Goal: Transaction & Acquisition: Purchase product/service

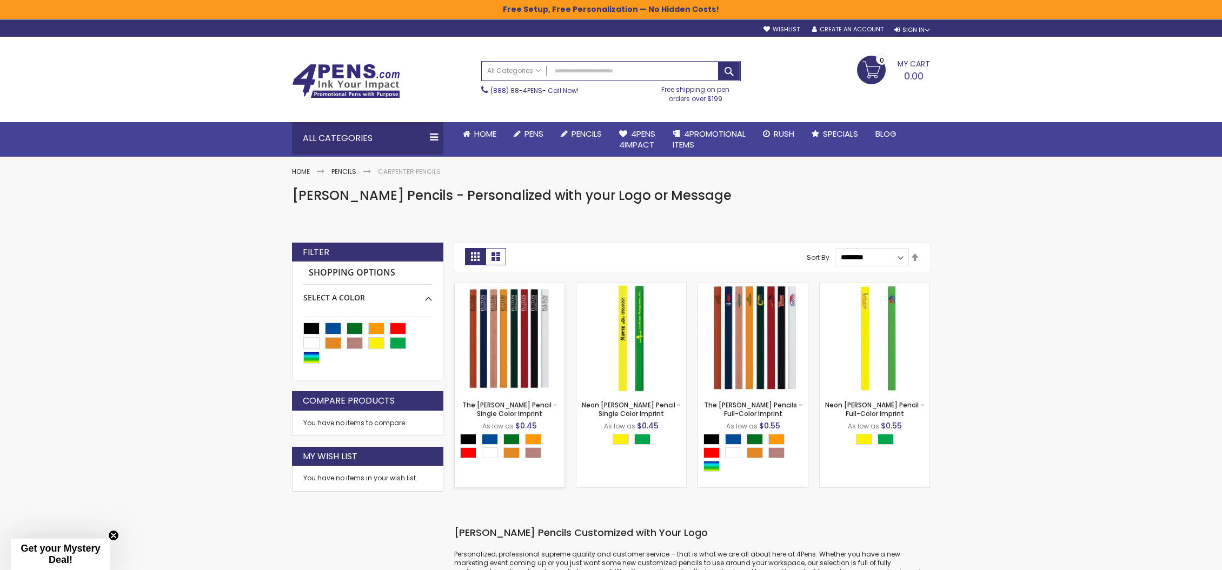
click at [498, 346] on img at bounding box center [510, 338] width 110 height 110
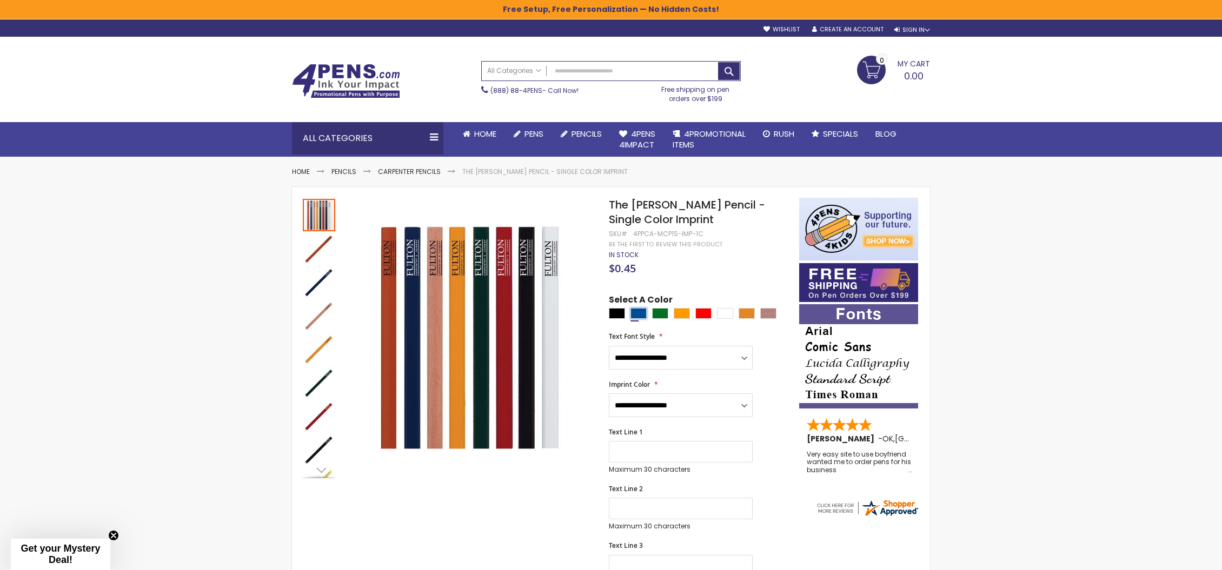
click at [632, 316] on div "Dark Blue" at bounding box center [638, 313] width 16 height 11
type input "****"
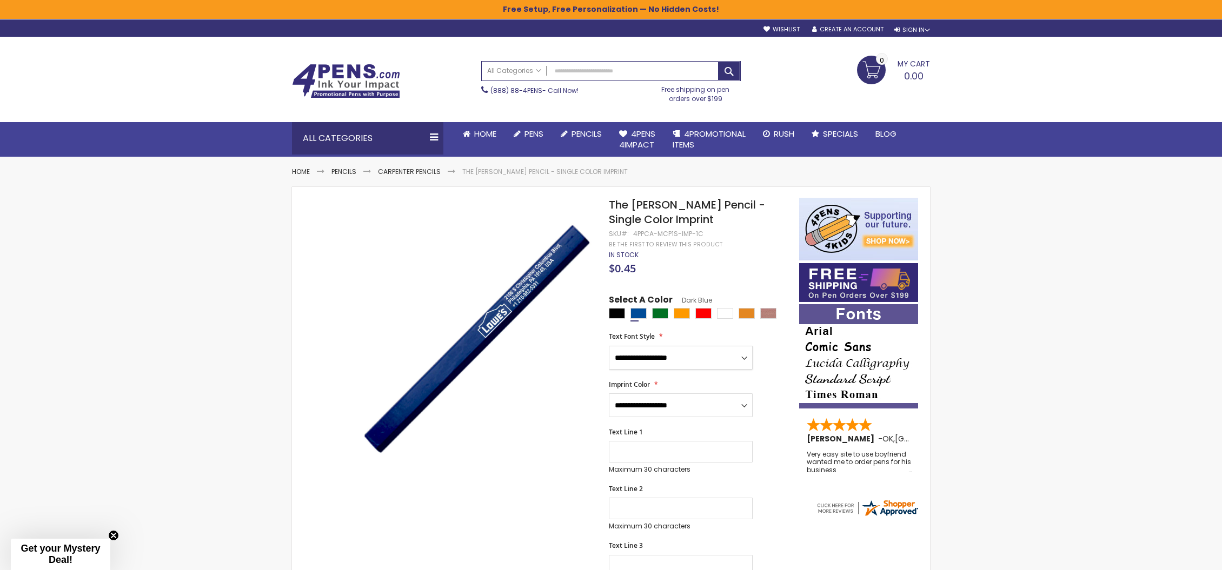
click at [609, 346] on select "**********" at bounding box center [681, 358] width 144 height 24
click at [744, 361] on select "**********" at bounding box center [681, 358] width 144 height 24
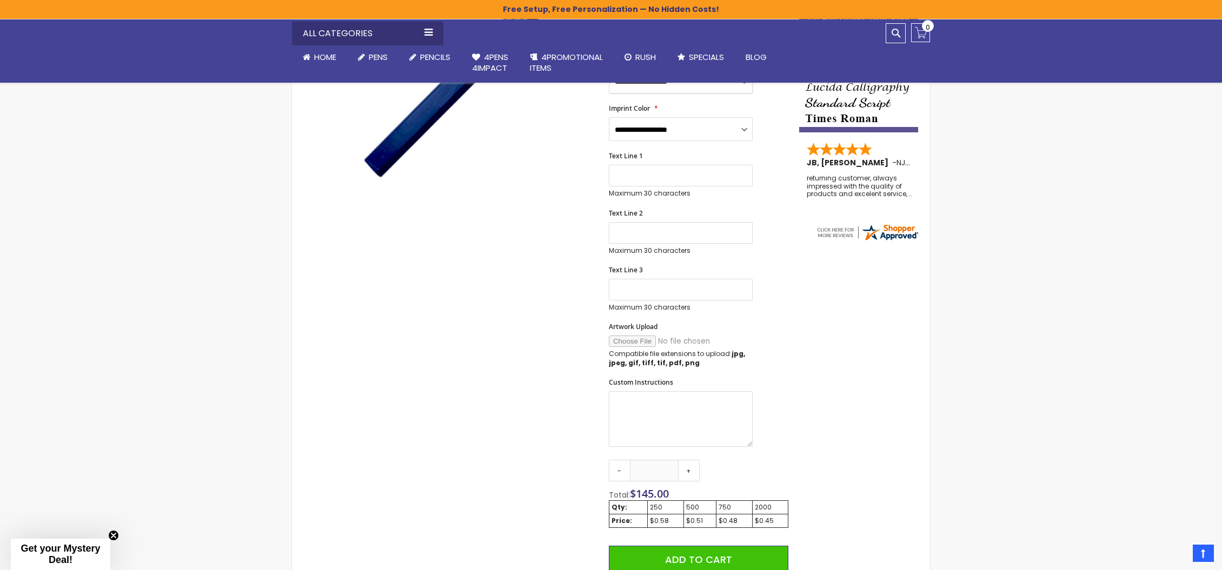
scroll to position [334, 0]
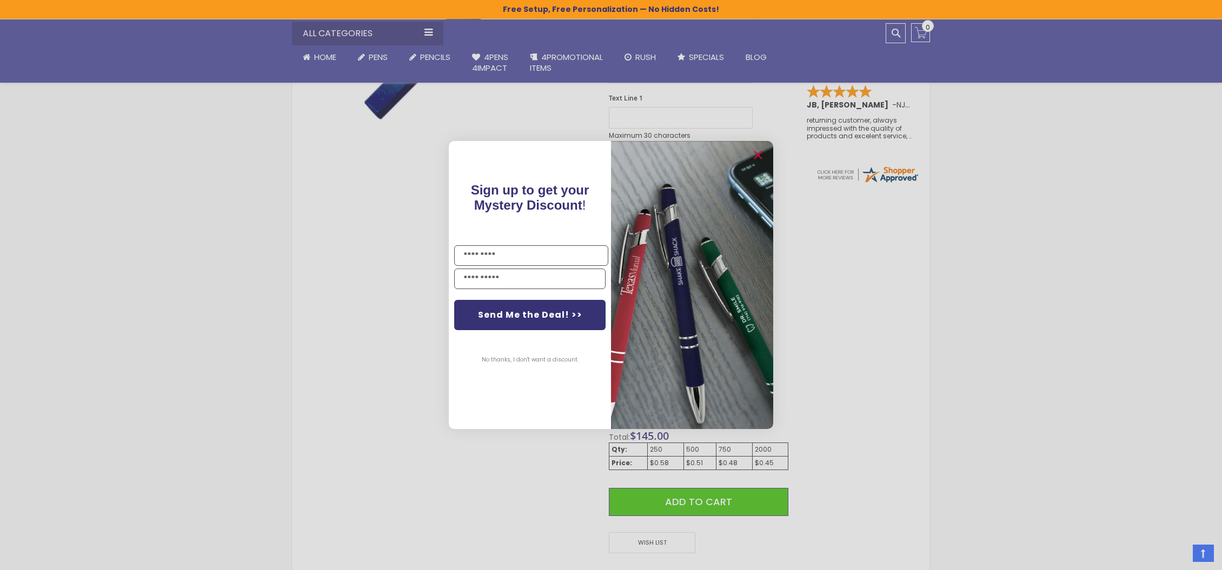
click at [510, 358] on button "No thanks, I don't want a discount." at bounding box center [530, 359] width 108 height 27
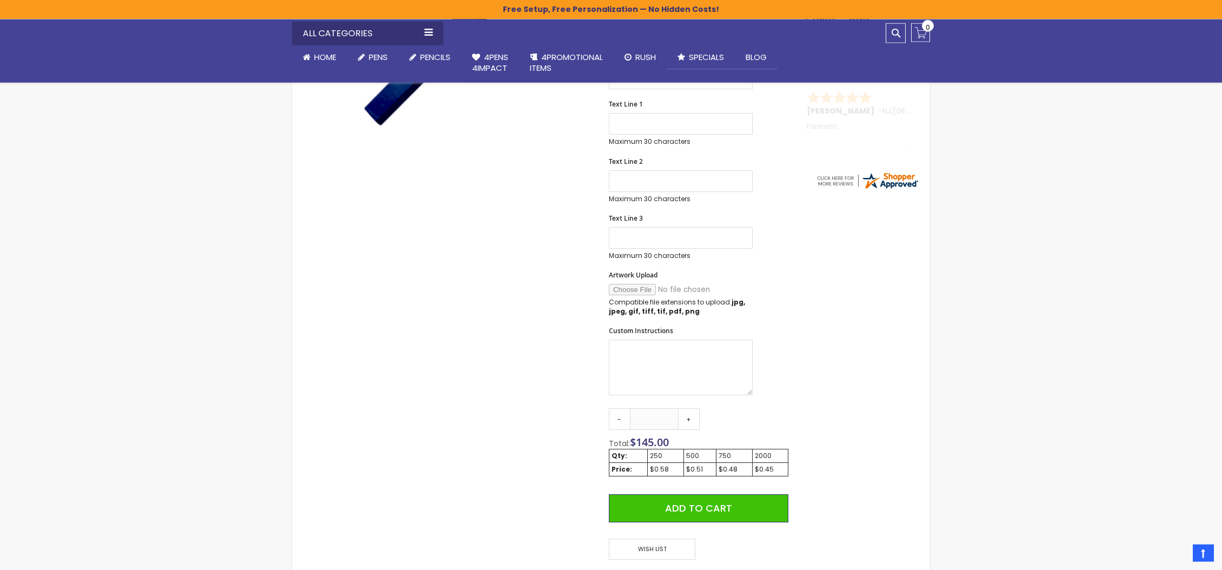
scroll to position [441, 0]
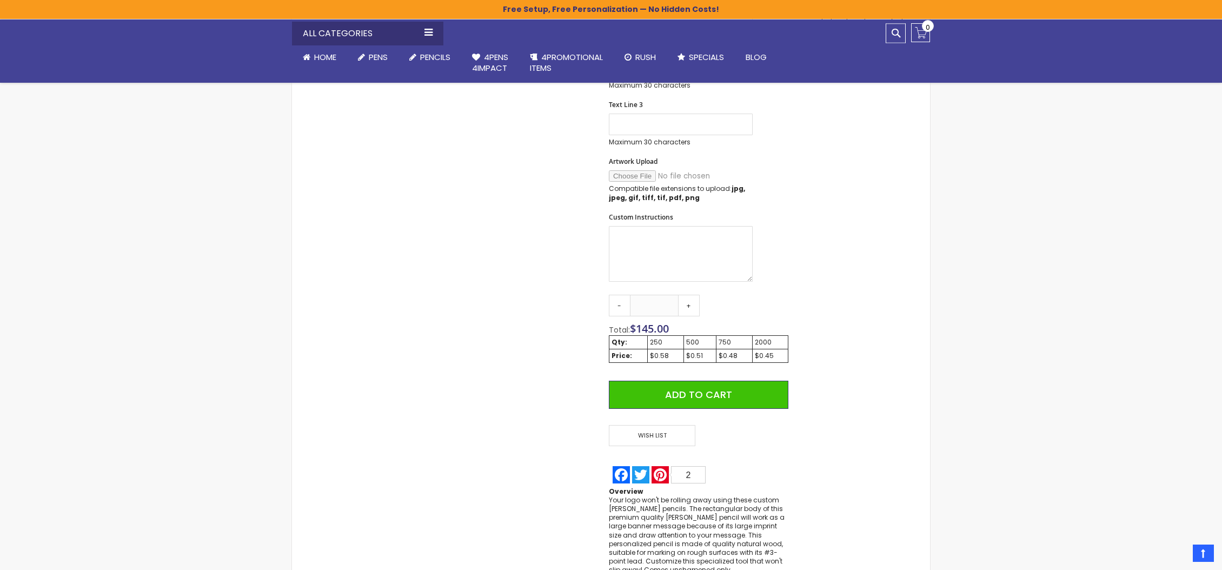
click at [694, 355] on div "$0.51" at bounding box center [700, 355] width 28 height 9
click at [681, 304] on link "+" at bounding box center [689, 306] width 22 height 22
drag, startPoint x: 665, startPoint y: 300, endPoint x: 623, endPoint y: 292, distance: 42.9
click at [630, 295] on input "***" at bounding box center [654, 306] width 49 height 22
type input "***"
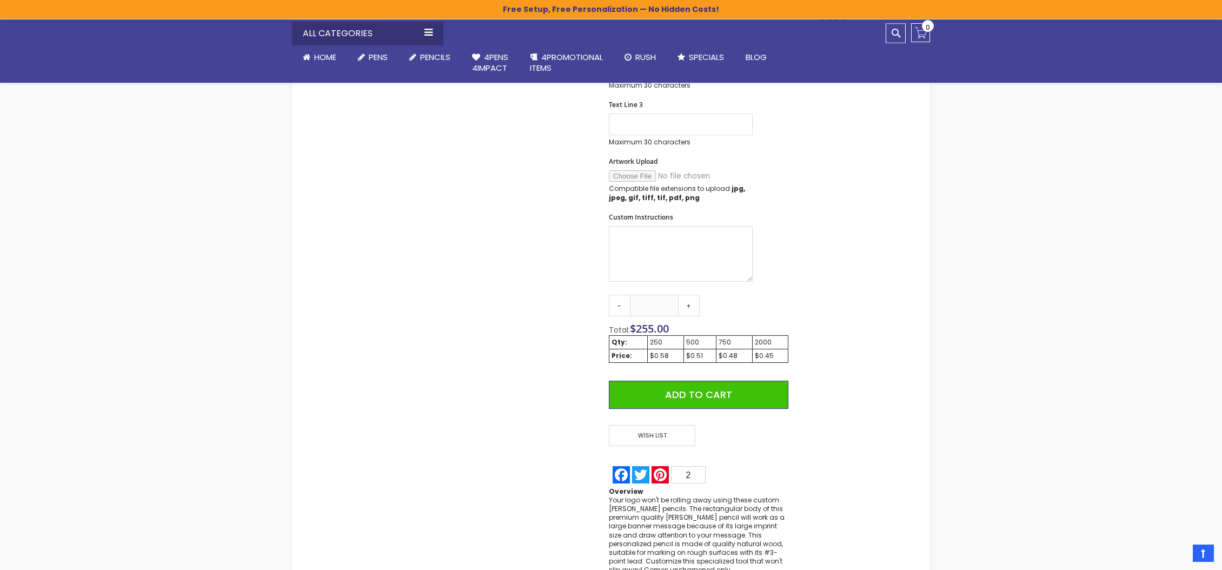
click at [561, 315] on div "Skip to the end of the images gallery Skip to the beginning of the images galle…" at bounding box center [545, 166] width 496 height 818
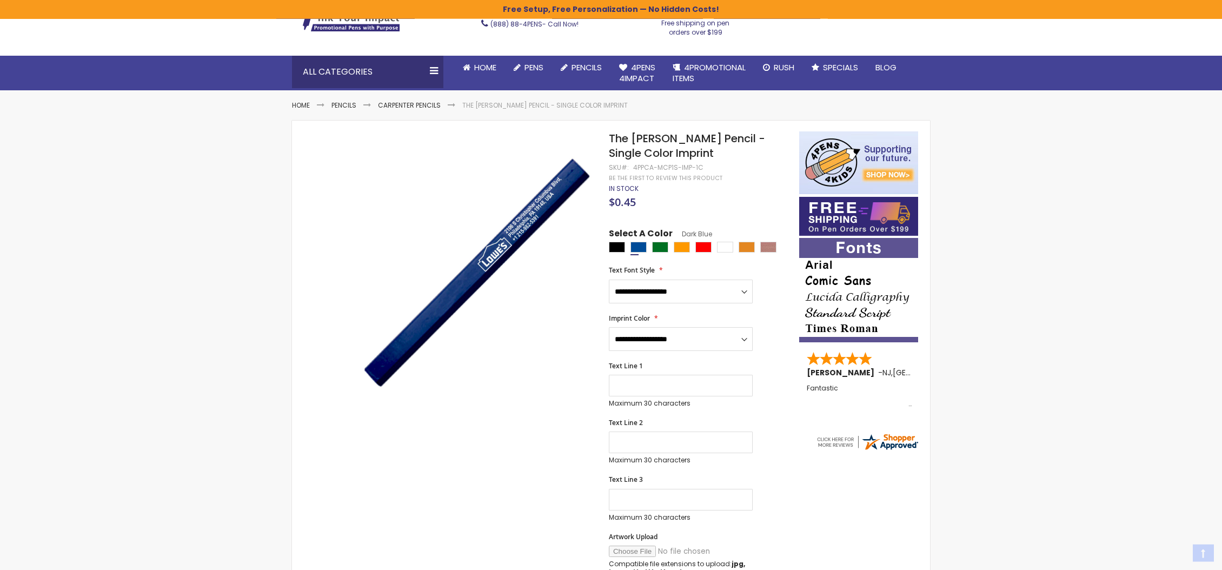
scroll to position [110, 0]
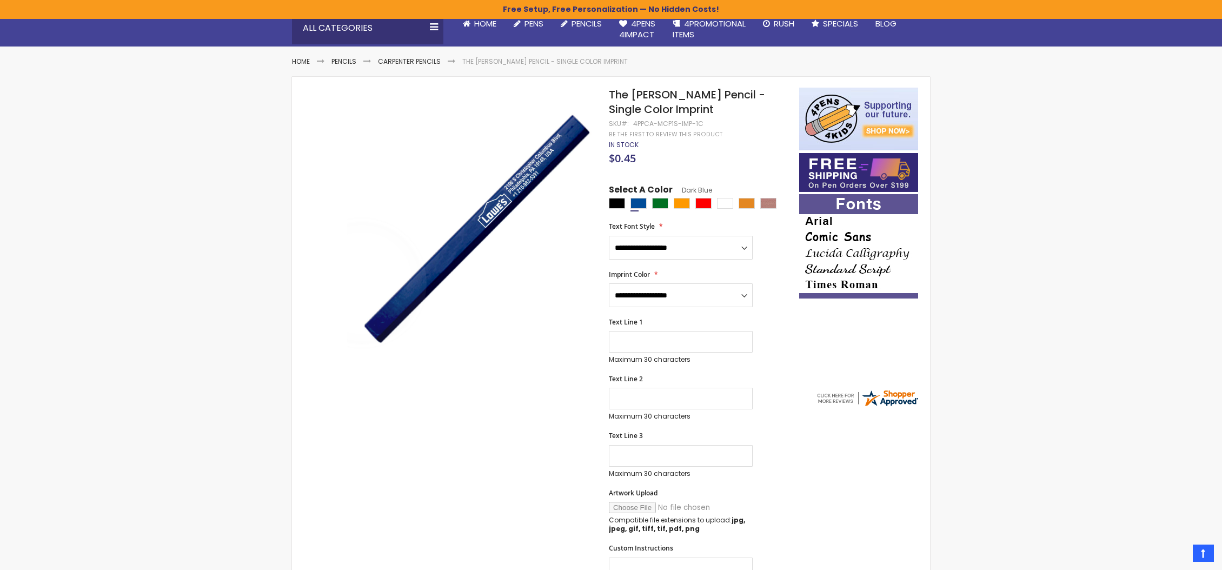
click at [214, 271] on div "Skip to Content sample Wishlist Sign Out Sign In Sign In Login Forgot Your Pass…" at bounding box center [611, 509] width 1222 height 1238
click at [202, 384] on div "Skip to Content sample Wishlist Sign Out Sign In Sign In Login Forgot Your Pass…" at bounding box center [611, 509] width 1222 height 1238
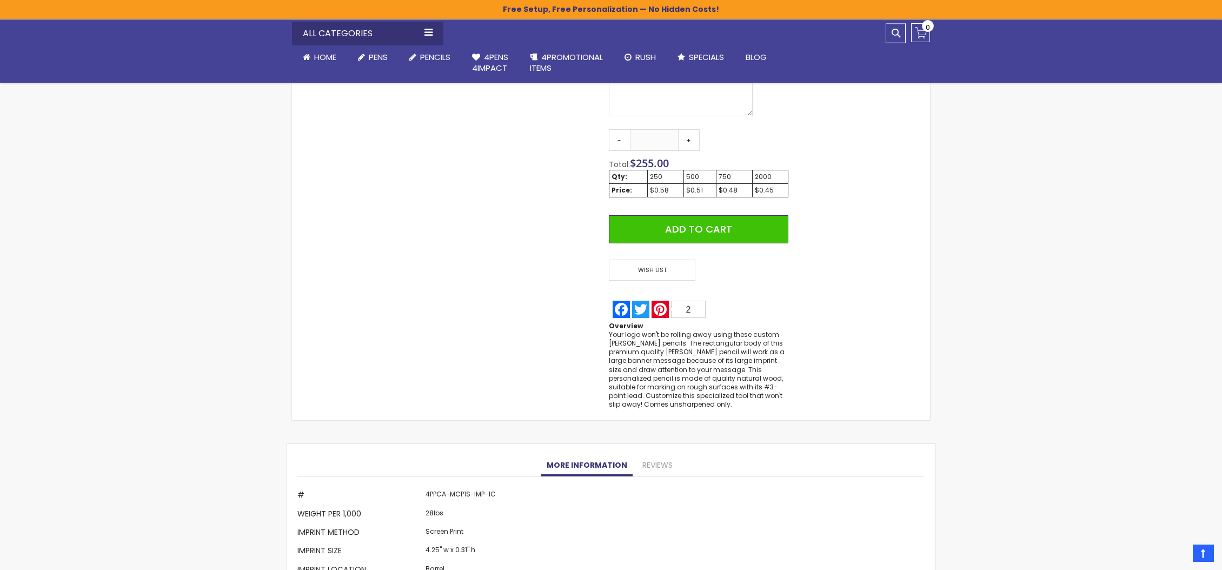
scroll to position [0, 0]
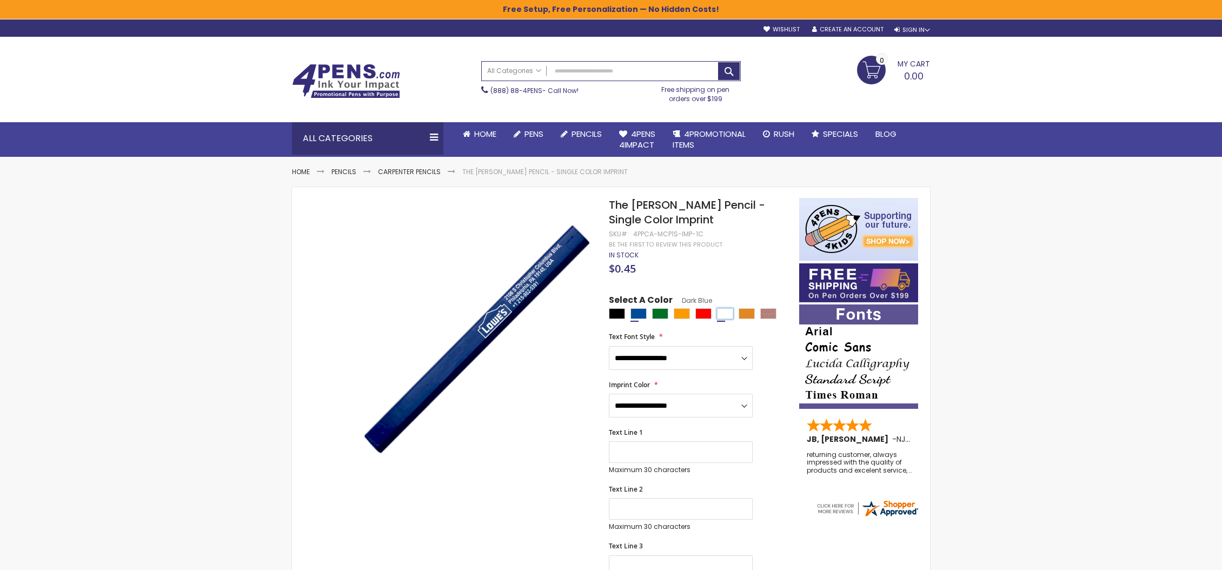
click at [726, 315] on div "White" at bounding box center [725, 313] width 16 height 11
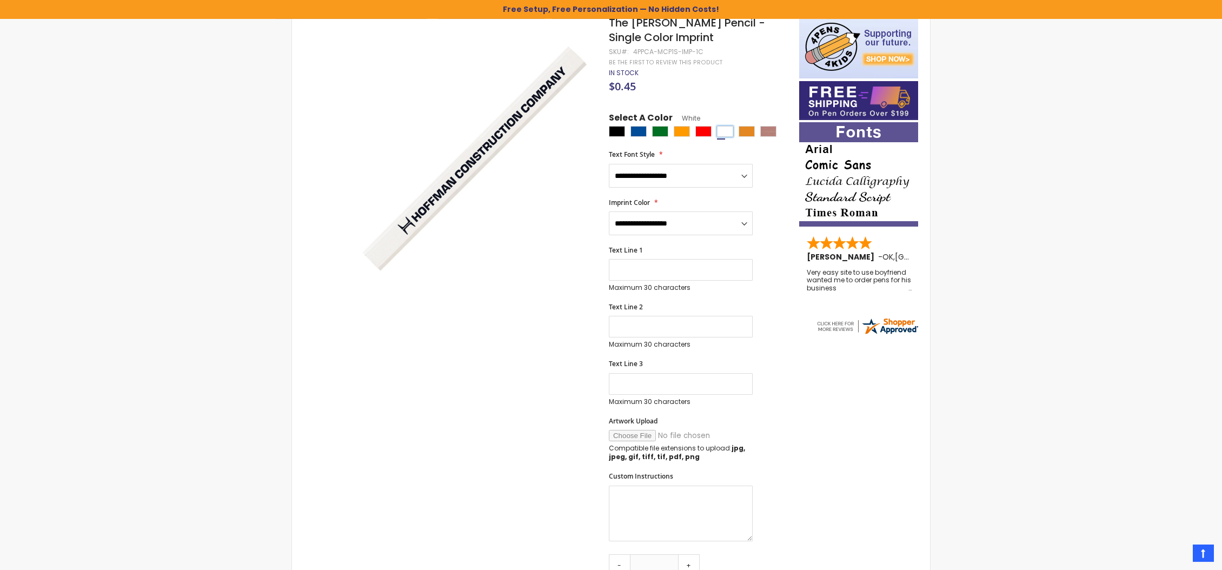
scroll to position [110, 0]
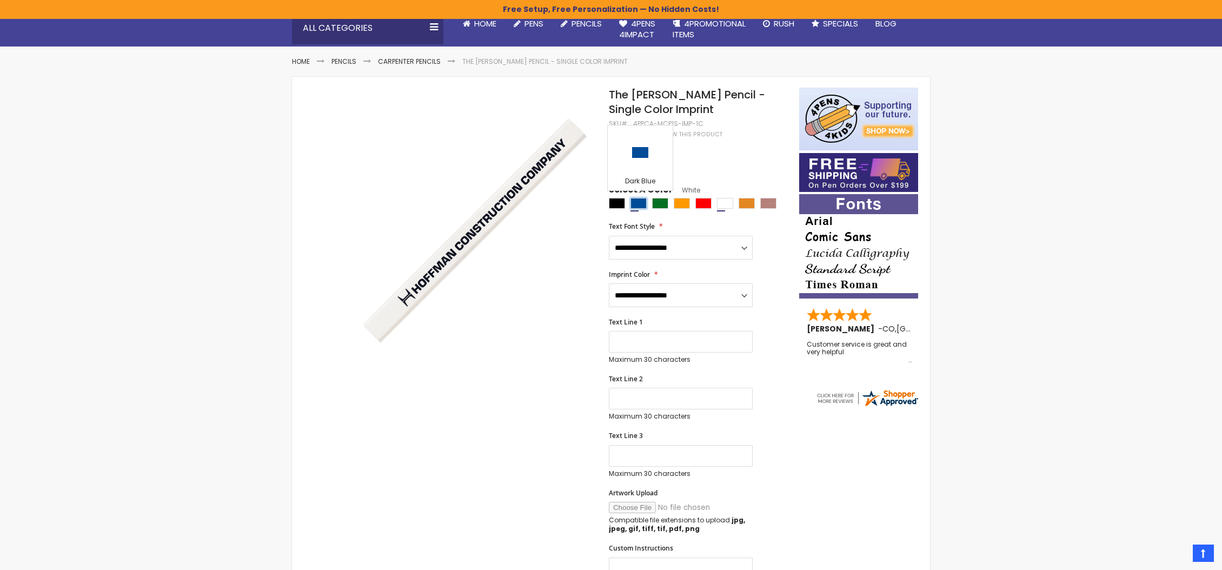
click at [639, 205] on div "Dark Blue" at bounding box center [638, 203] width 16 height 11
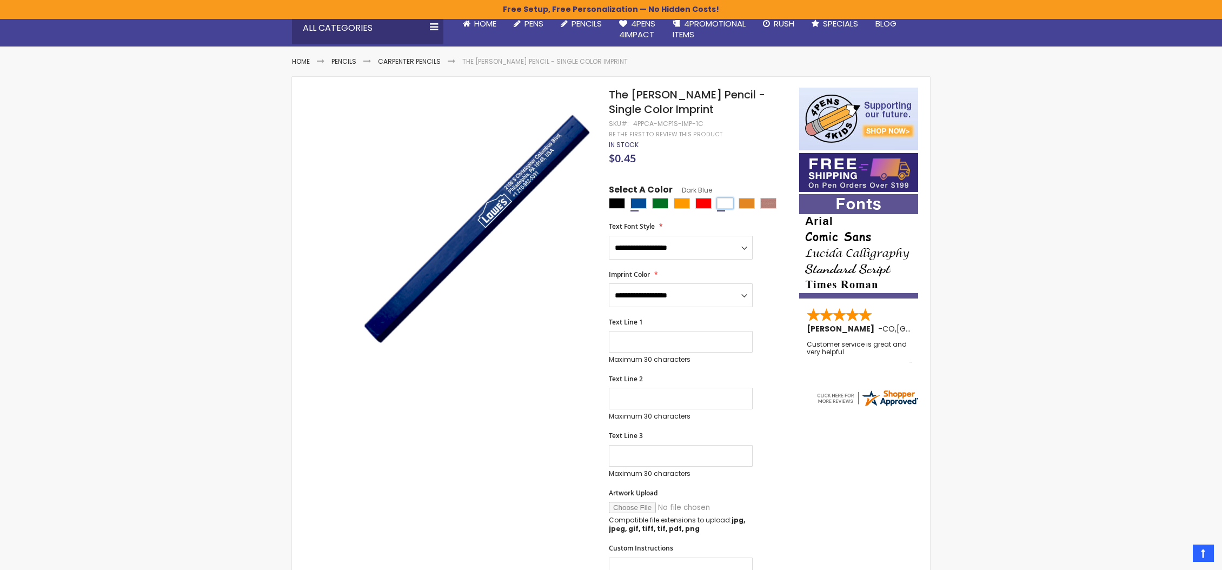
click at [717, 204] on div "White" at bounding box center [725, 203] width 16 height 11
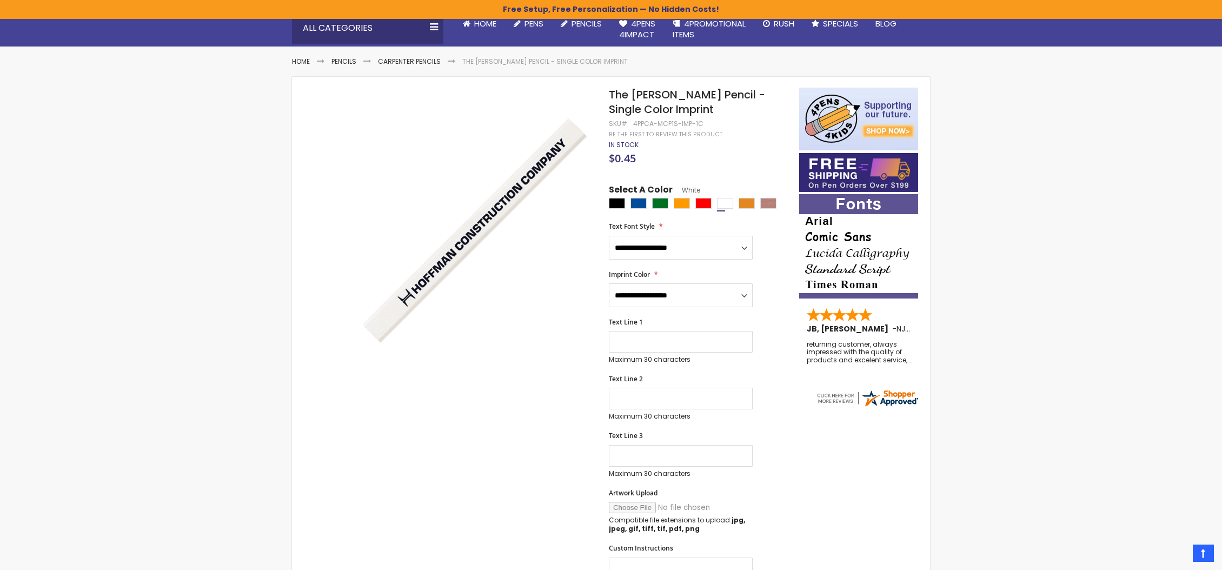
click at [94, 257] on div "Skip to Content sample Wishlist Sign Out Sign In Sign In Login Forgot Your Pass…" at bounding box center [611, 509] width 1222 height 1238
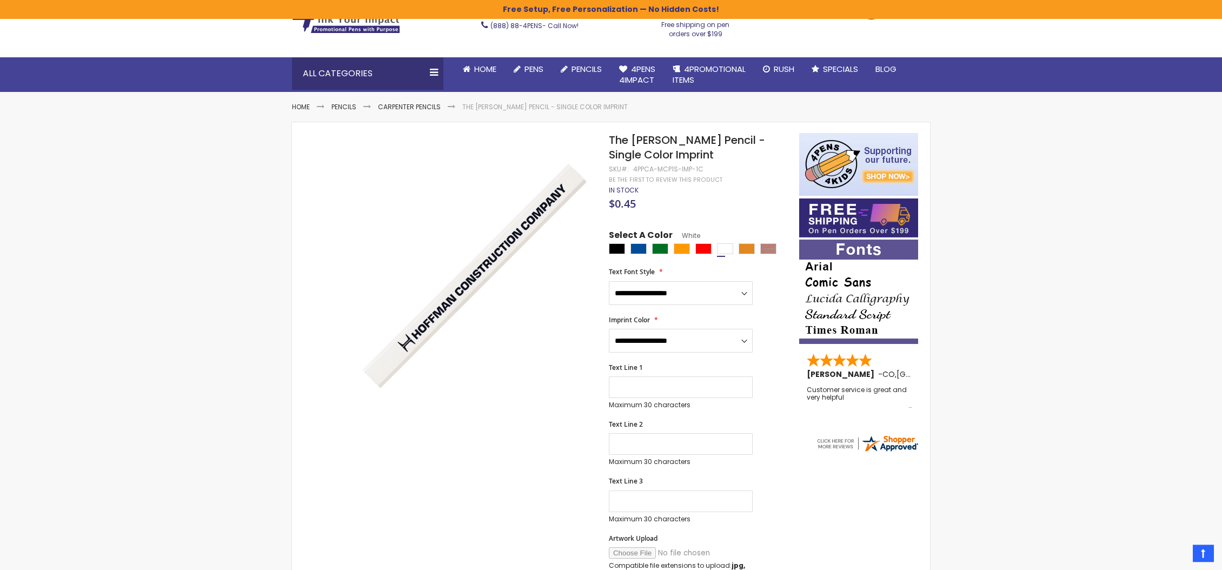
scroll to position [55, 0]
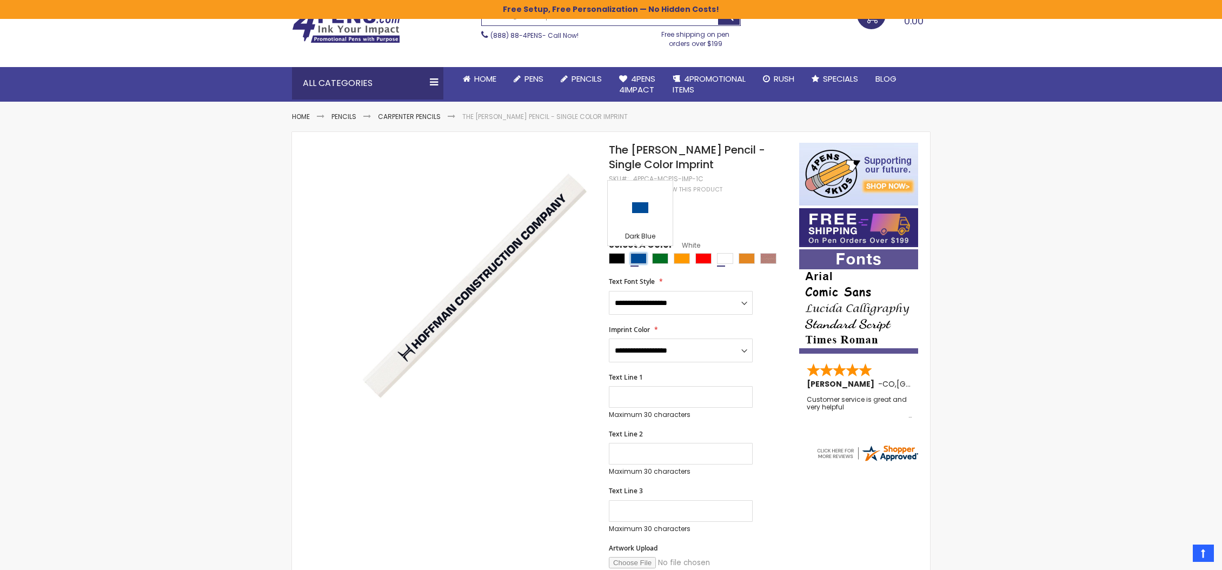
click at [634, 257] on div "Dark Blue" at bounding box center [638, 258] width 16 height 11
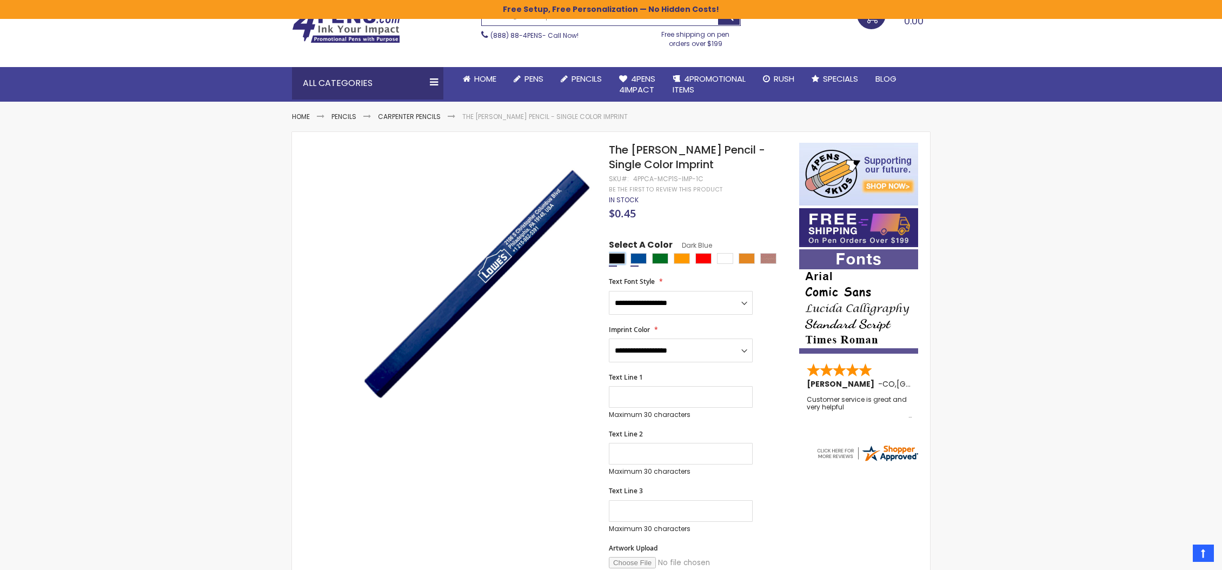
click at [619, 263] on div "Black" at bounding box center [617, 258] width 16 height 11
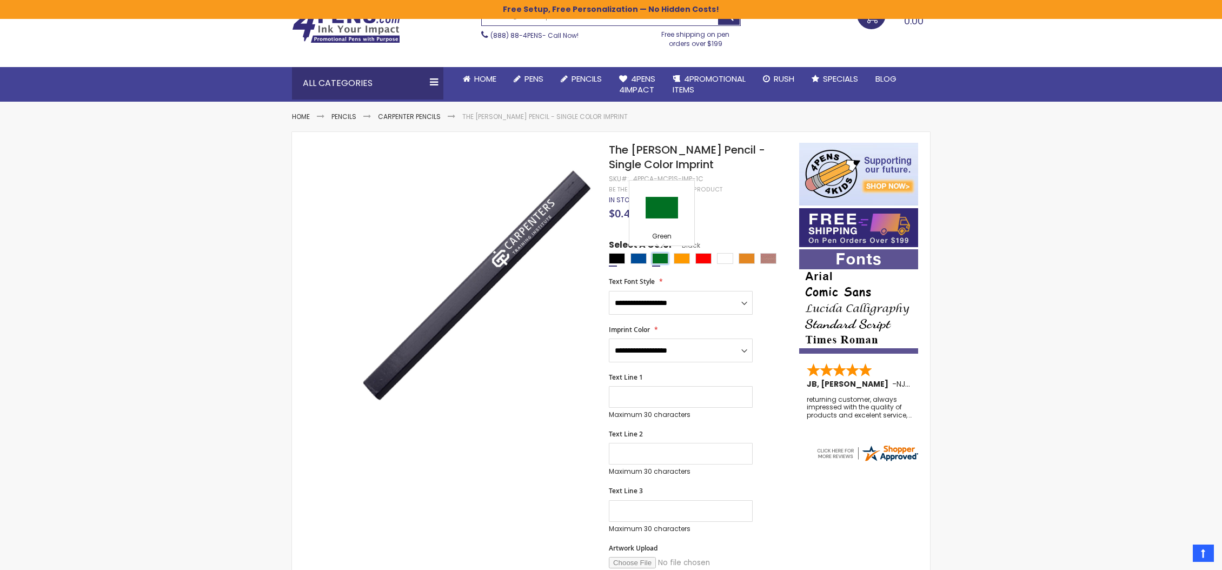
click at [659, 257] on div "Green" at bounding box center [660, 258] width 16 height 11
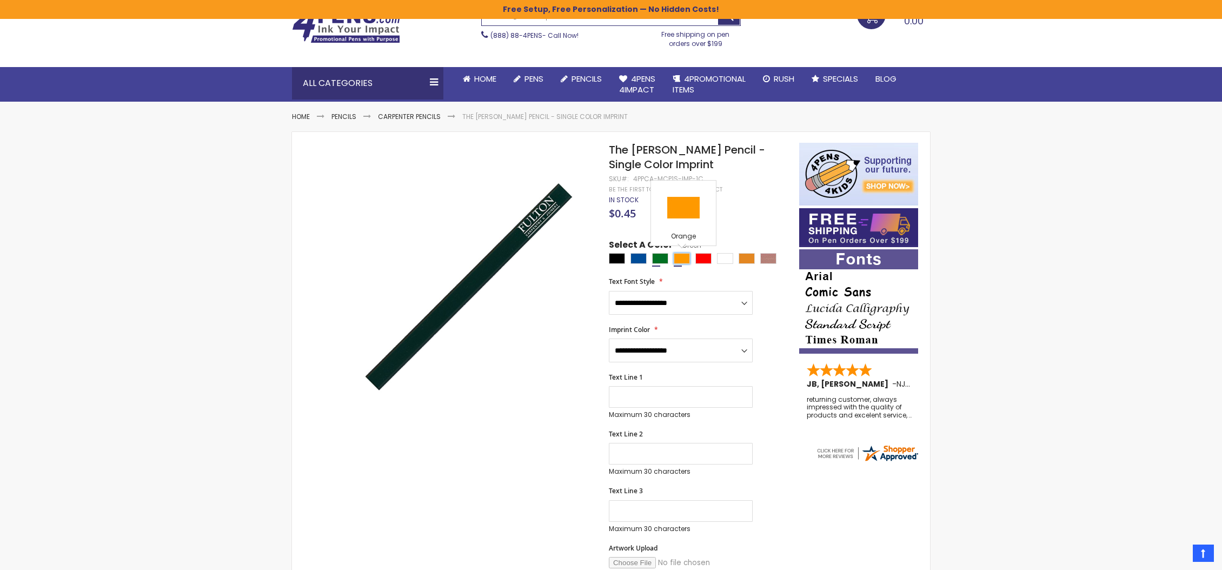
click at [685, 260] on div "Orange" at bounding box center [682, 258] width 16 height 11
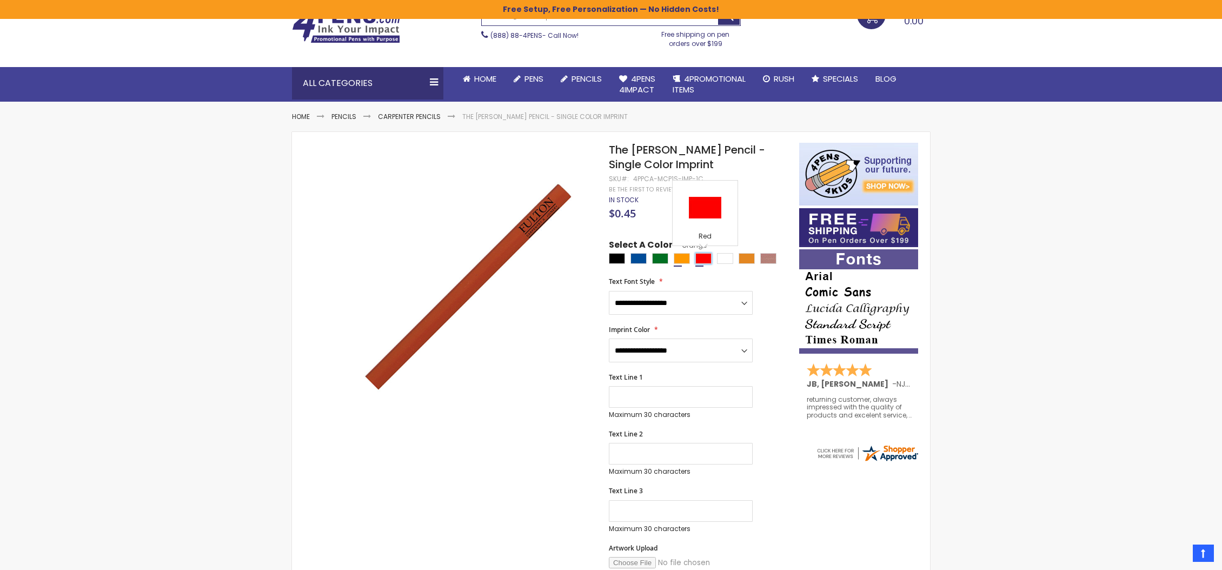
click at [704, 259] on div "Red" at bounding box center [703, 258] width 16 height 11
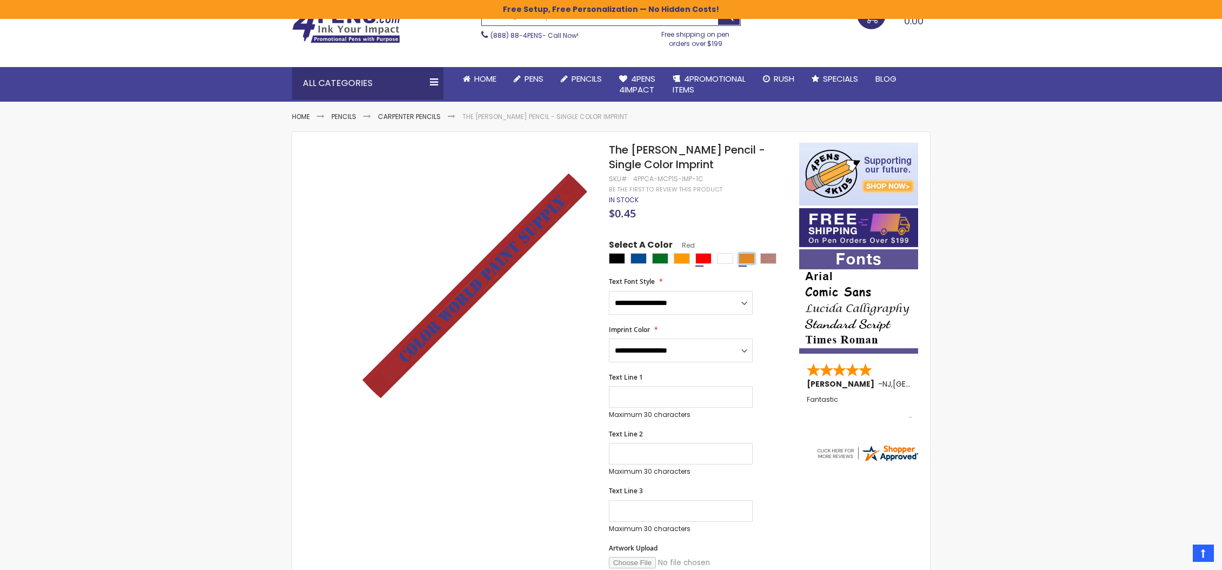
click at [742, 261] on div "School Bus Yellow" at bounding box center [746, 258] width 16 height 11
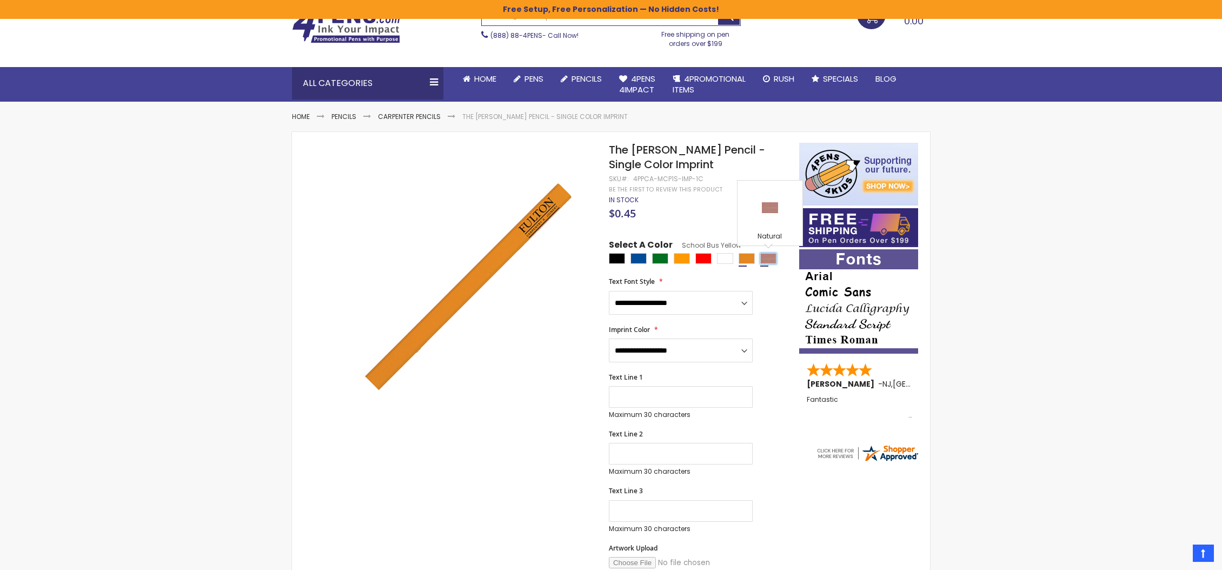
click at [769, 262] on div "Natural" at bounding box center [768, 258] width 16 height 11
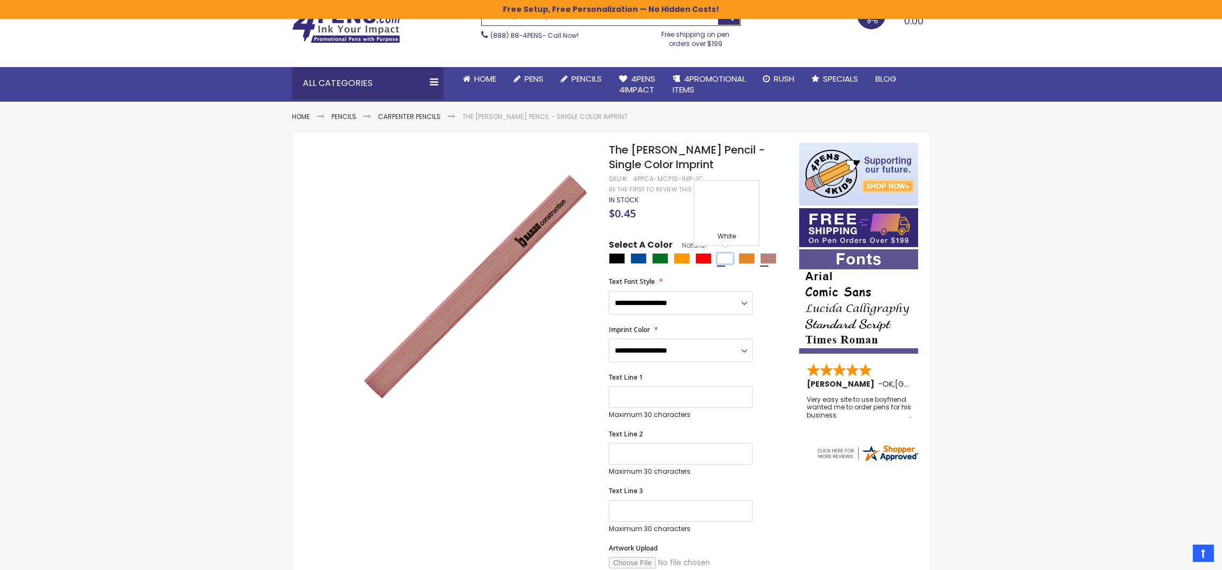
click at [729, 259] on div "White" at bounding box center [725, 258] width 16 height 11
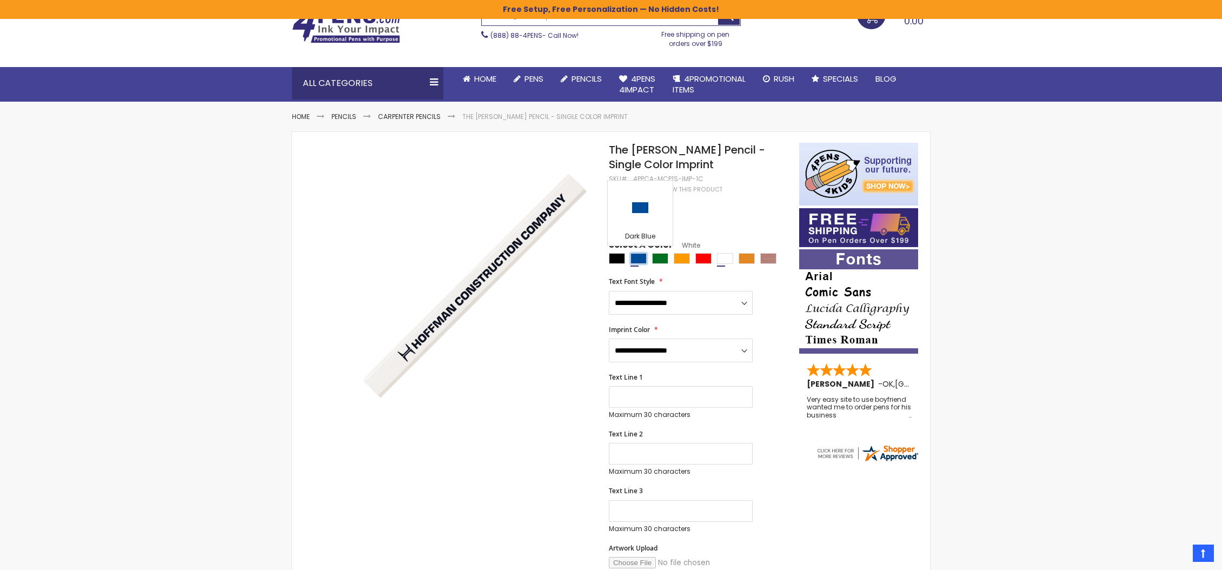
click at [641, 259] on div "Dark Blue" at bounding box center [638, 258] width 16 height 11
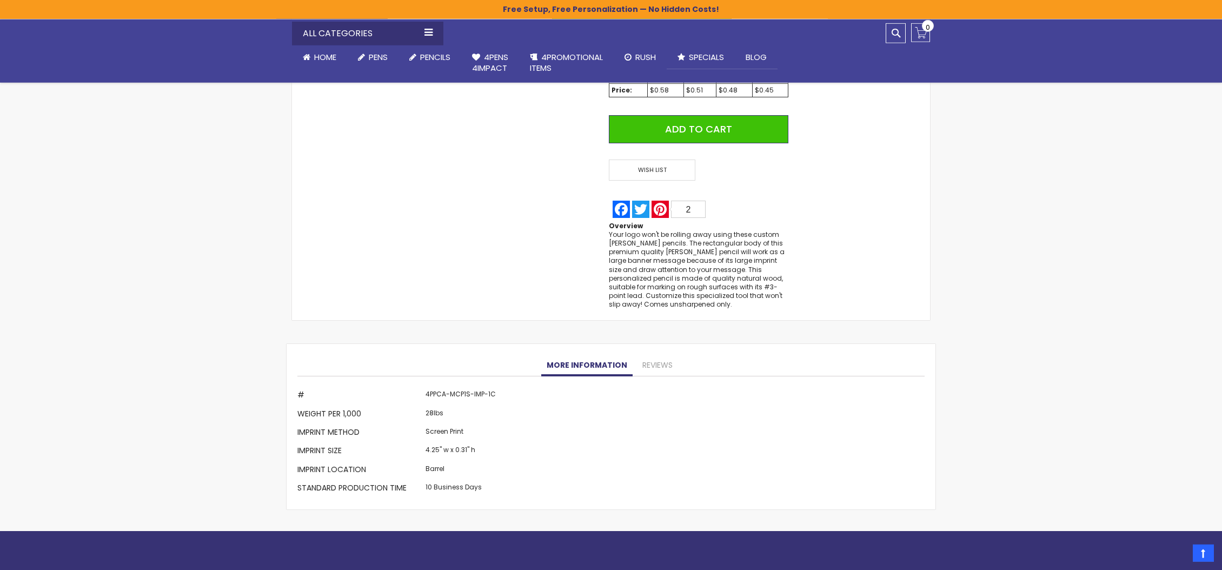
scroll to position [772, 0]
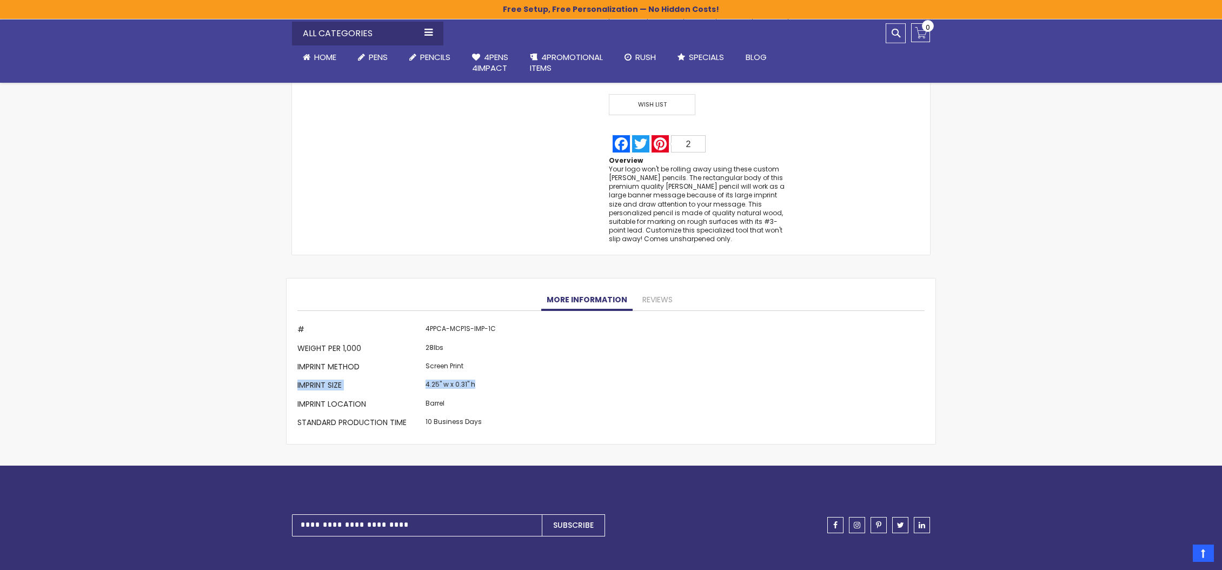
drag, startPoint x: 484, startPoint y: 382, endPoint x: 297, endPoint y: 381, distance: 187.0
click at [297, 381] on tr "Imprint Size 4.25" w x 0.31" h" at bounding box center [397, 386] width 201 height 18
copy tr "Imprint Size 4.25" w x 0.31" h"
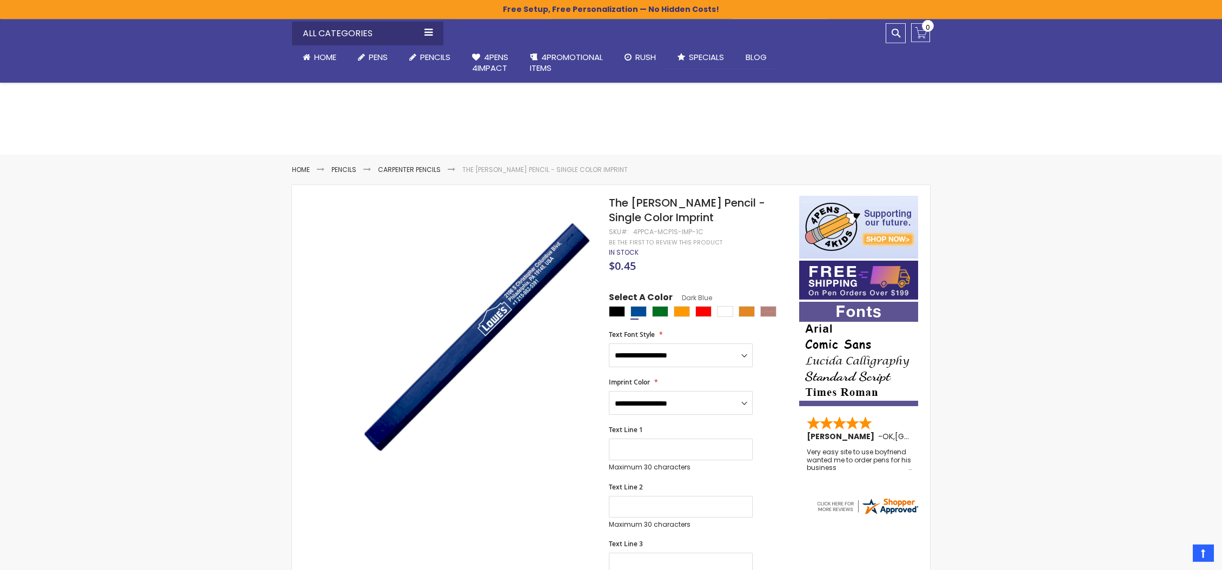
scroll to position [0, 0]
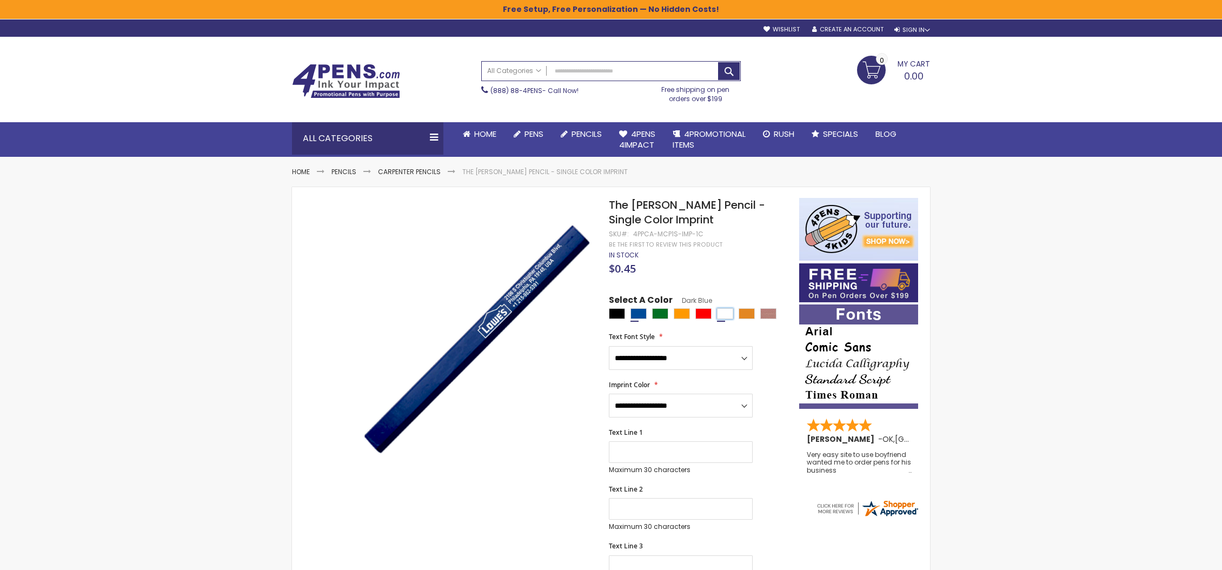
click at [719, 313] on div "White" at bounding box center [725, 313] width 16 height 11
type input "****"
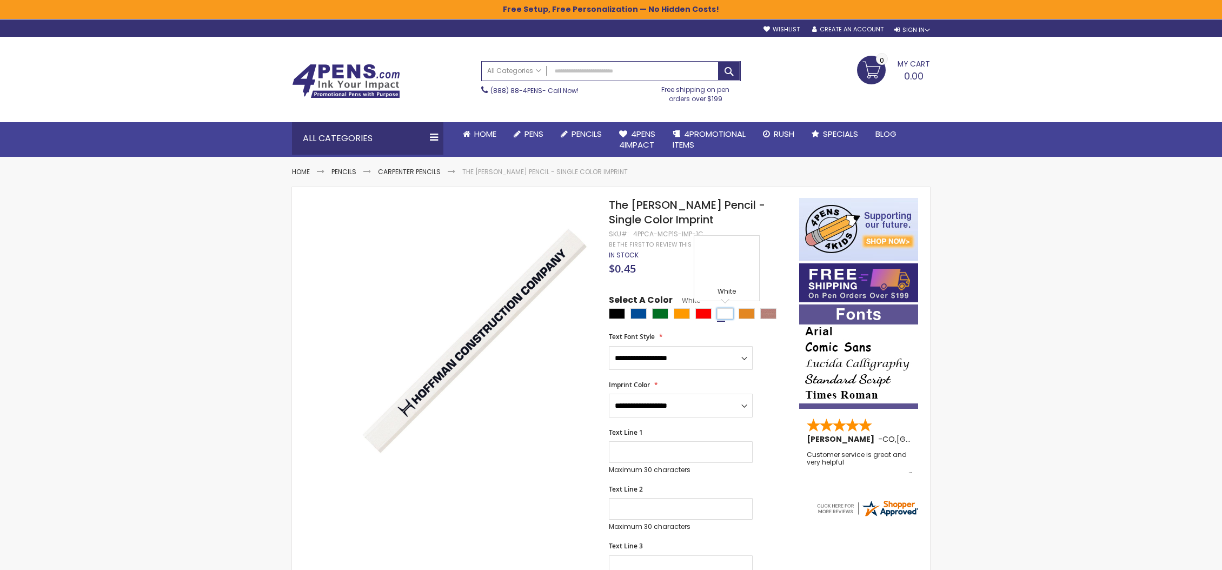
click at [728, 316] on div "White" at bounding box center [725, 313] width 16 height 11
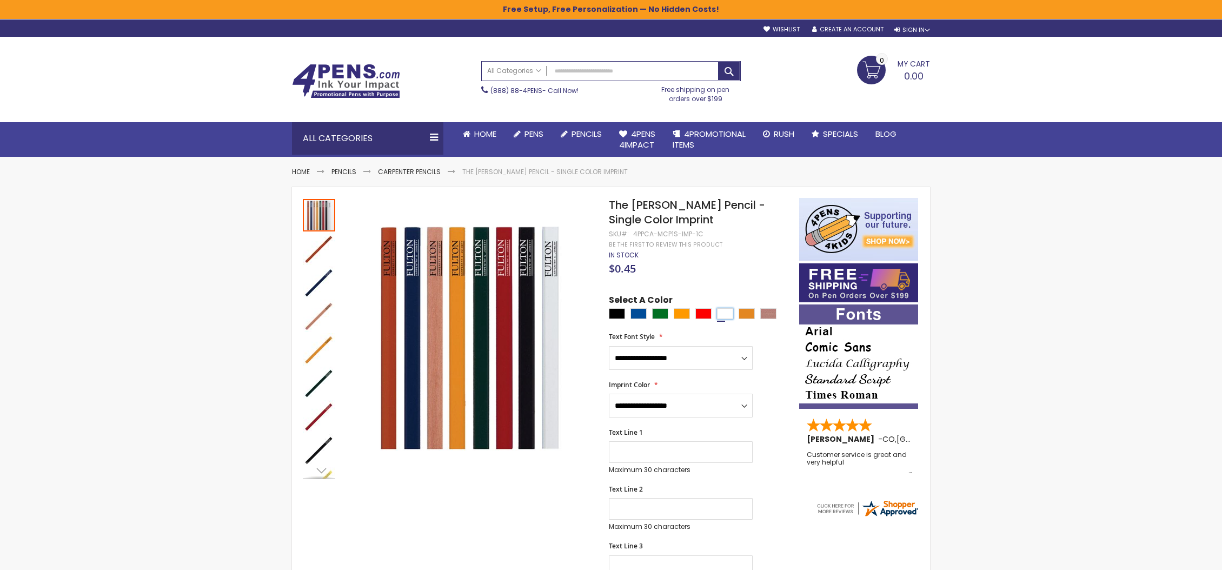
click at [722, 311] on div "White" at bounding box center [725, 313] width 16 height 11
type input "****"
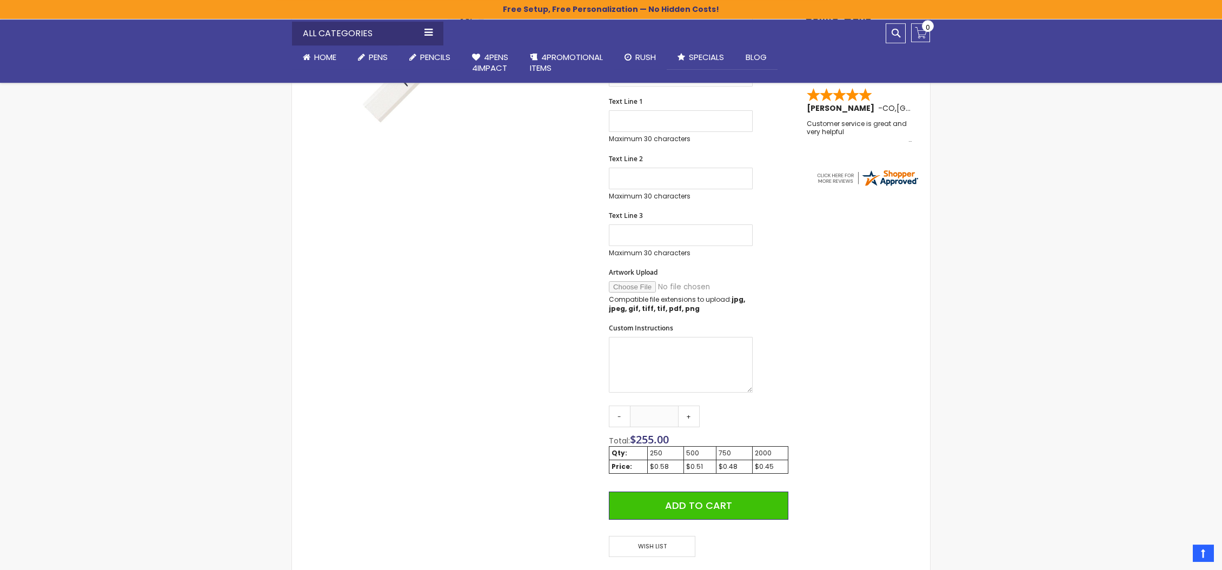
scroll to position [331, 0]
drag, startPoint x: 690, startPoint y: 419, endPoint x: 679, endPoint y: 417, distance: 10.5
click at [690, 419] on link "+" at bounding box center [689, 416] width 22 height 22
click at [624, 417] on link "-" at bounding box center [620, 416] width 22 height 22
type input "***"
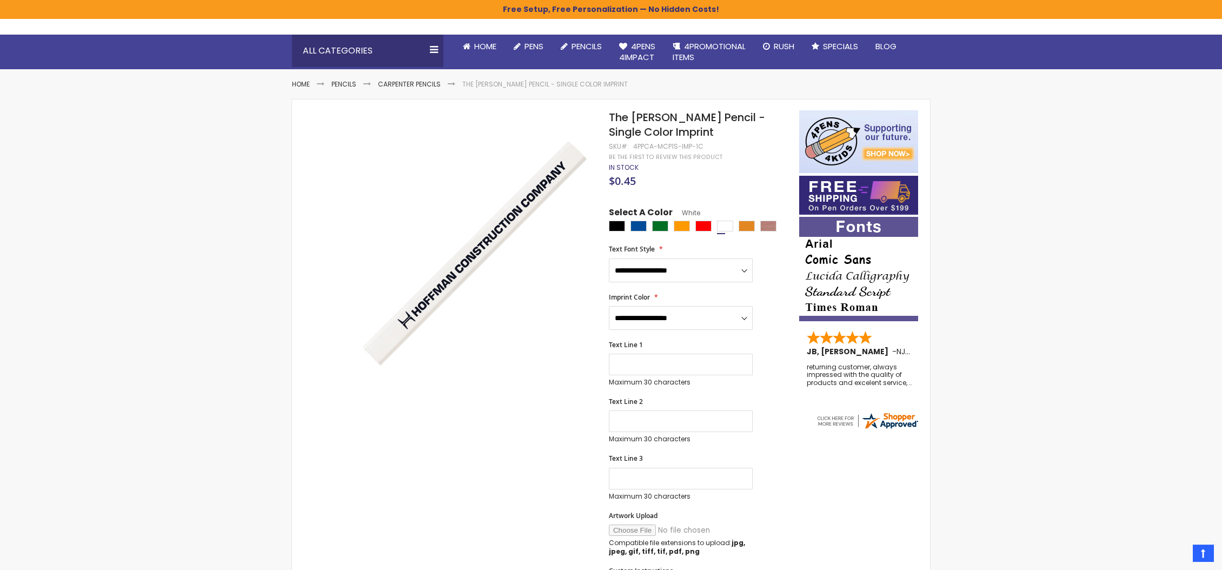
scroll to position [0, 0]
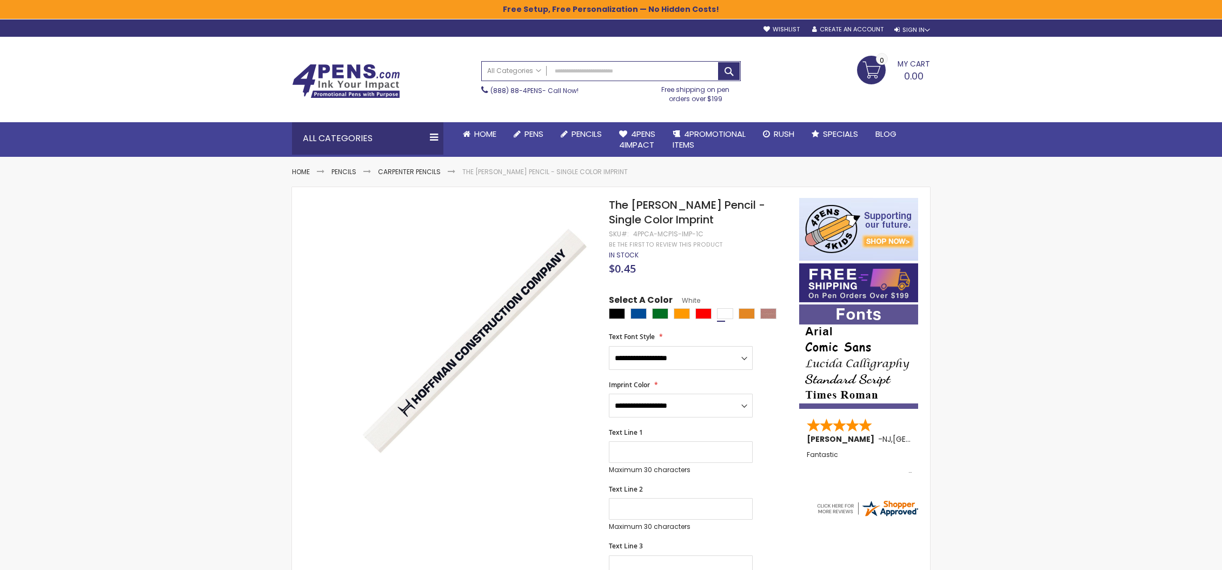
click at [685, 236] on div "4PPCA-MCP1S-IMP-1C" at bounding box center [668, 234] width 70 height 9
drag, startPoint x: 680, startPoint y: 218, endPoint x: 605, endPoint y: 210, distance: 75.6
copy div "Skip to the end of the images gallery"
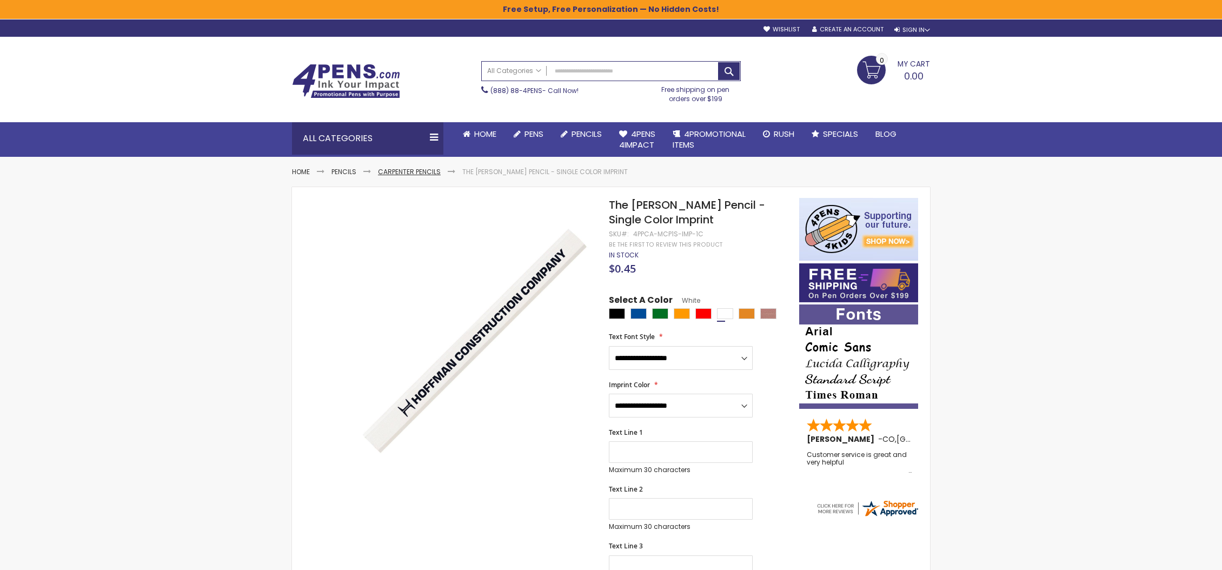
click at [410, 170] on link "Carpenter Pencils" at bounding box center [409, 171] width 63 height 9
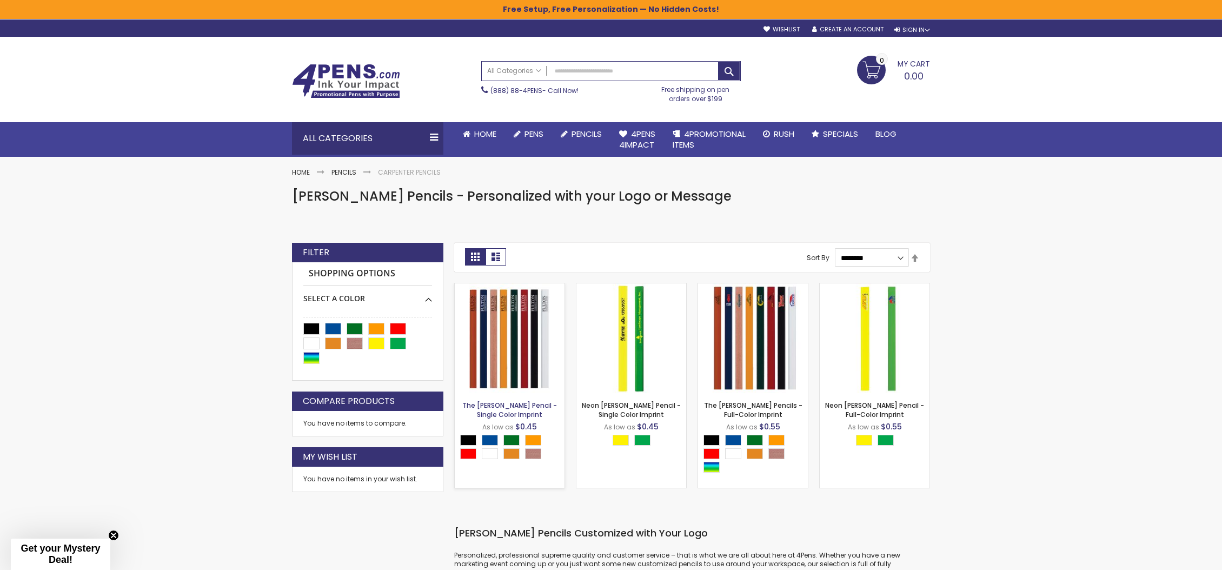
click at [505, 406] on link "The [PERSON_NAME] Pencil - Single Color Imprint" at bounding box center [509, 410] width 95 height 18
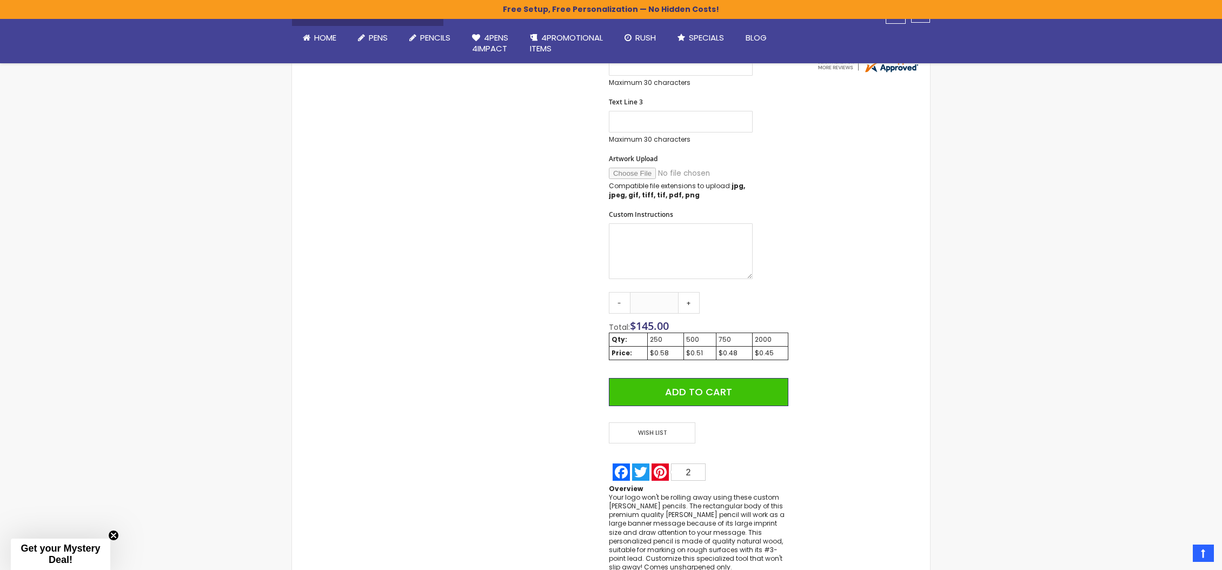
scroll to position [444, 0]
